Goal: Navigation & Orientation: Find specific page/section

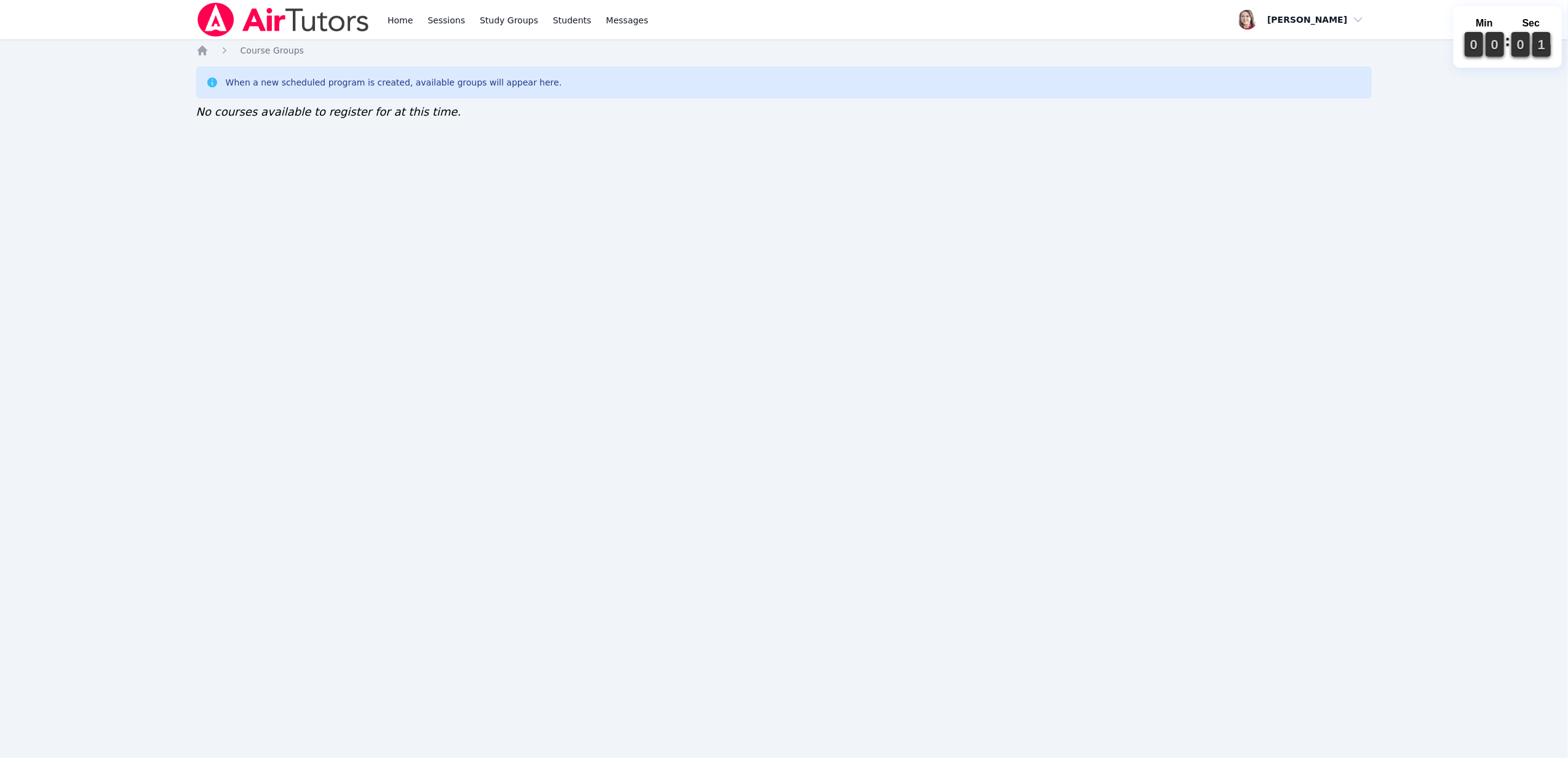
click at [1173, 136] on div "Home Course Groups When a new scheduled program is created, available groups wi…" at bounding box center [784, 95] width 1176 height 101
